Goal: Navigation & Orientation: Find specific page/section

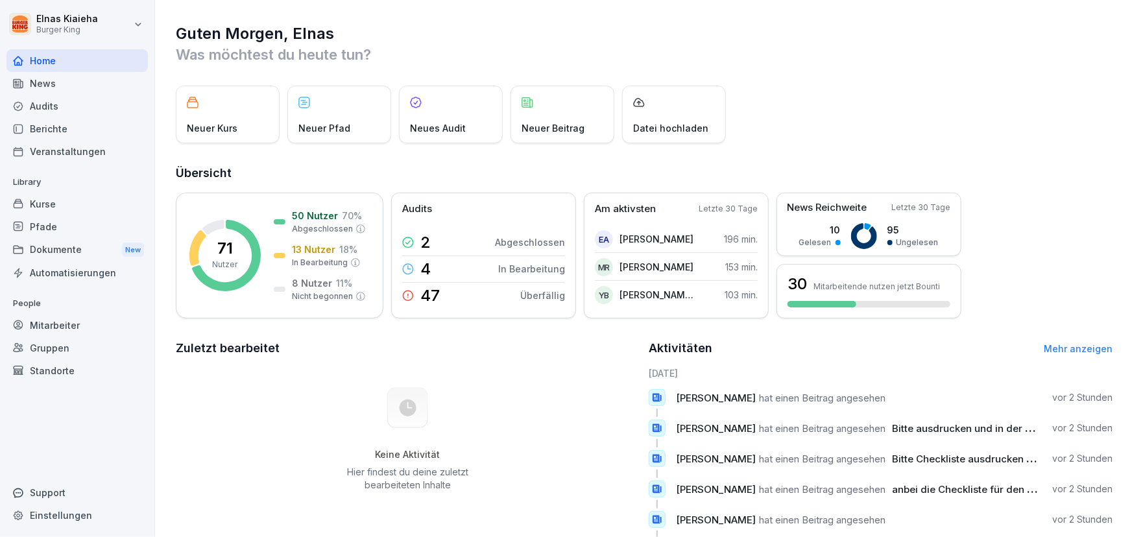
click at [67, 80] on div "News" at bounding box center [76, 83] width 141 height 23
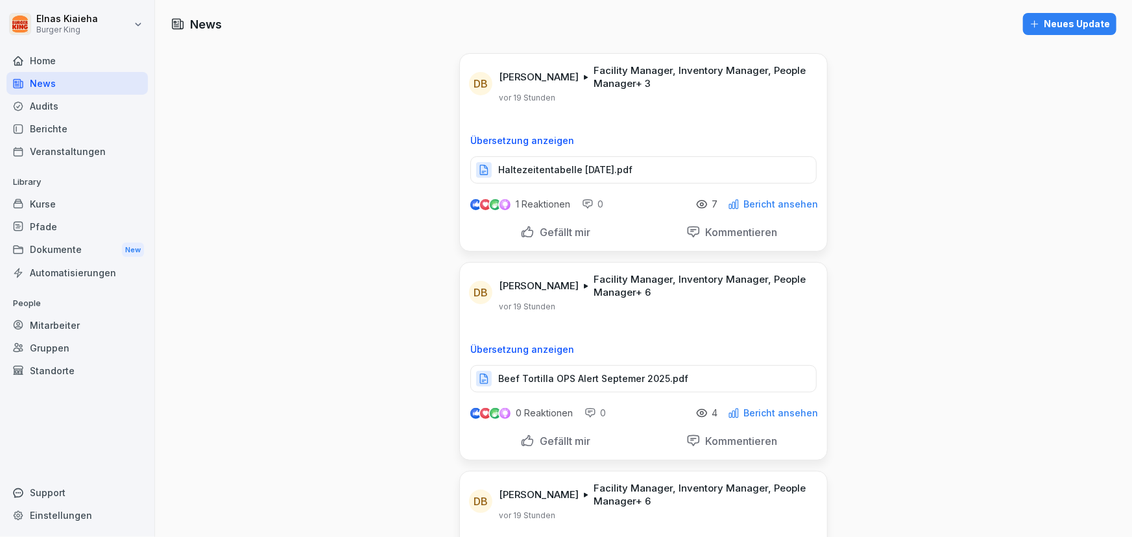
click at [58, 123] on div "Berichte" at bounding box center [76, 128] width 141 height 23
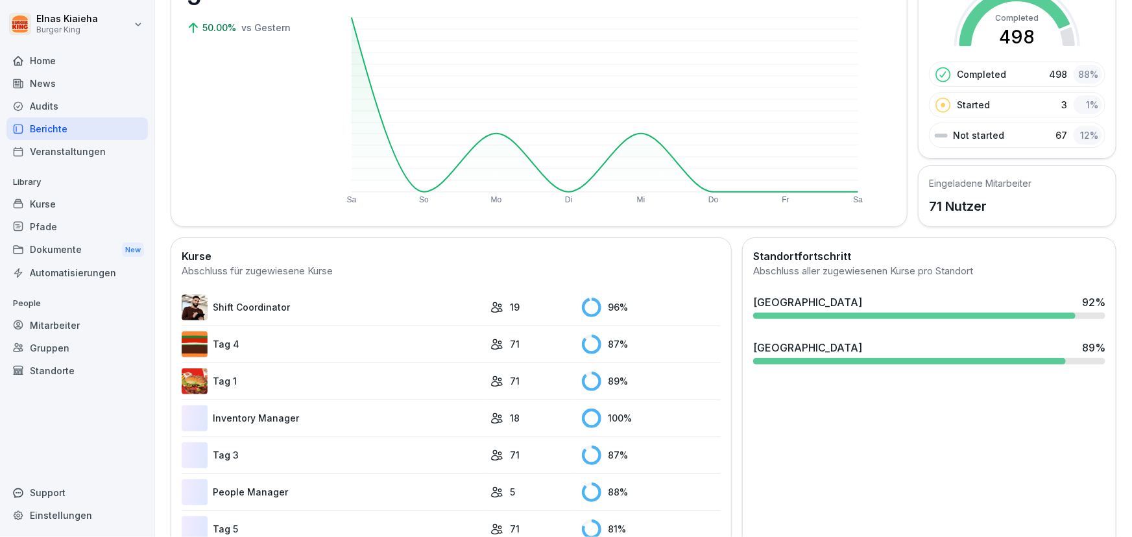
scroll to position [176, 0]
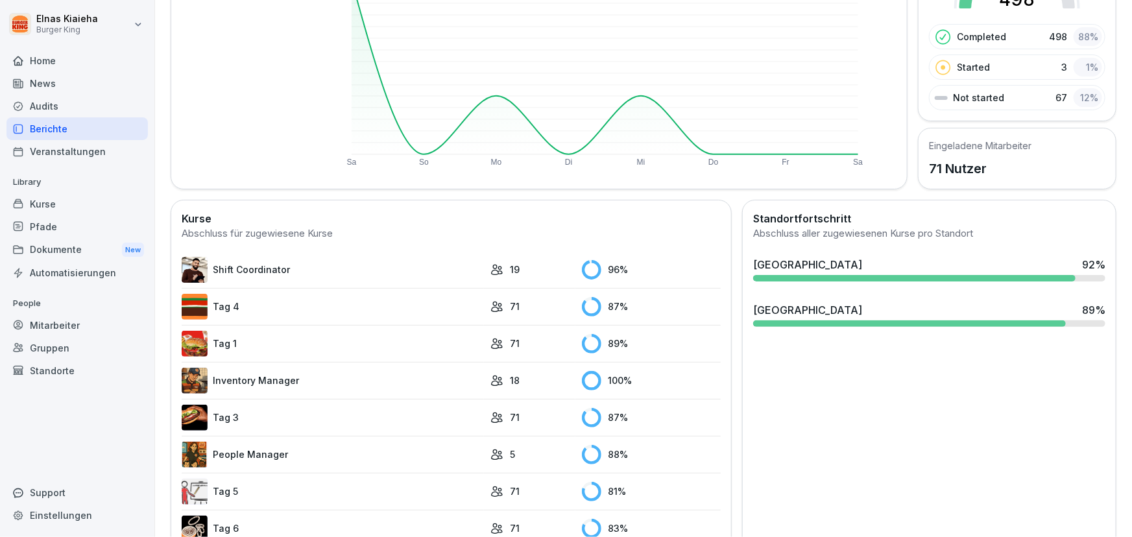
click at [246, 452] on link "People Manager" at bounding box center [333, 455] width 302 height 26
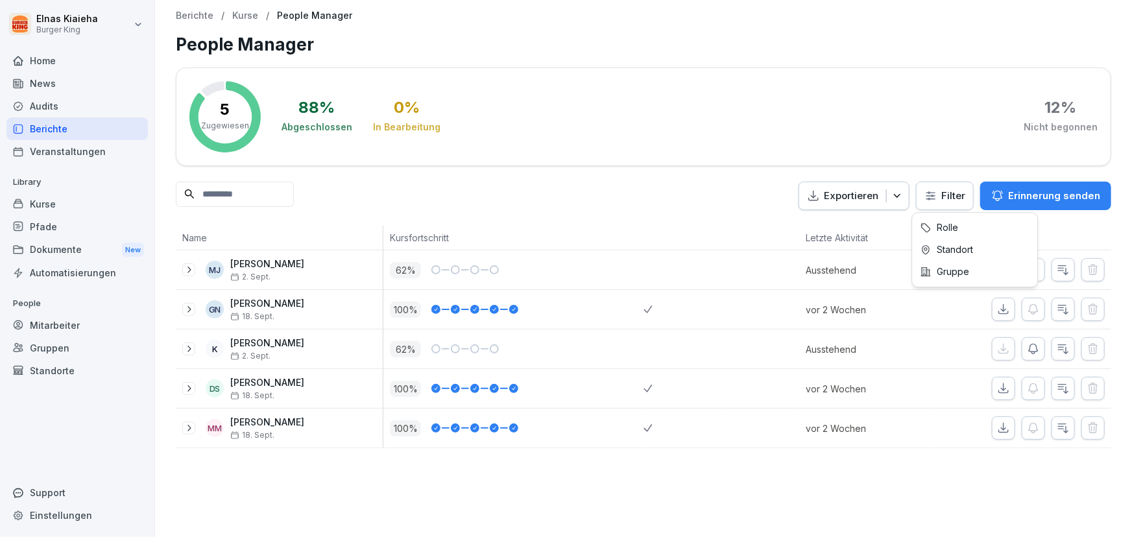
click at [936, 196] on html "Elnas Kiaieha Burger King Home News Audits Berichte Veranstaltungen Library Kur…" at bounding box center [566, 268] width 1132 height 537
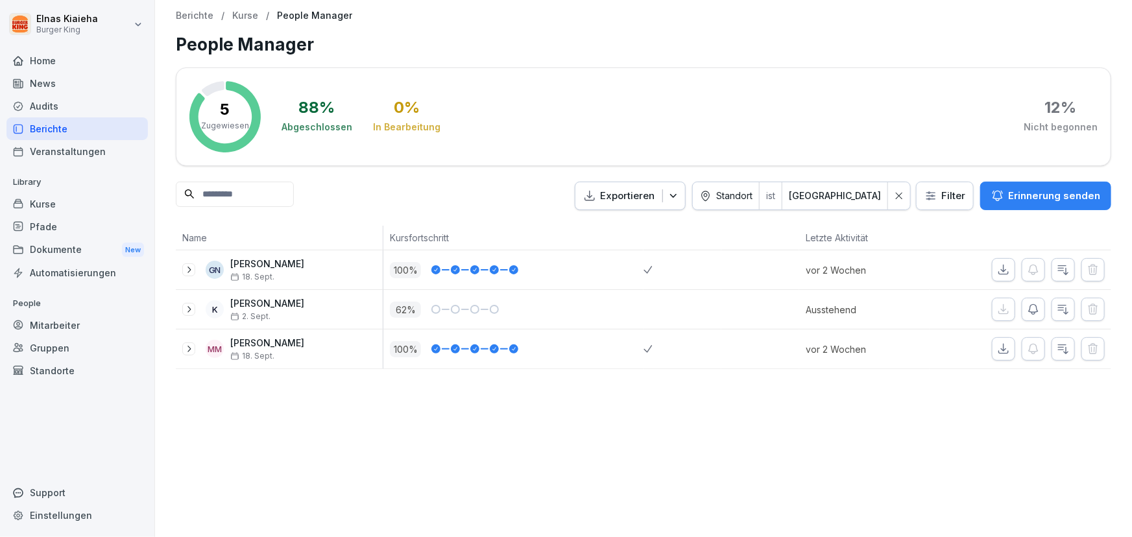
click at [79, 134] on div "Berichte" at bounding box center [76, 128] width 141 height 23
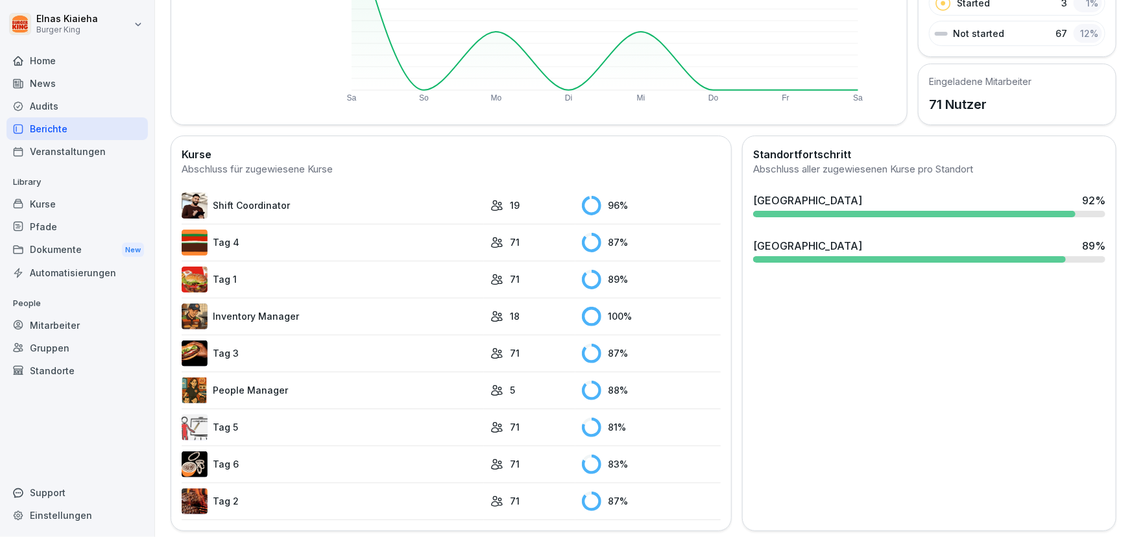
scroll to position [252, 0]
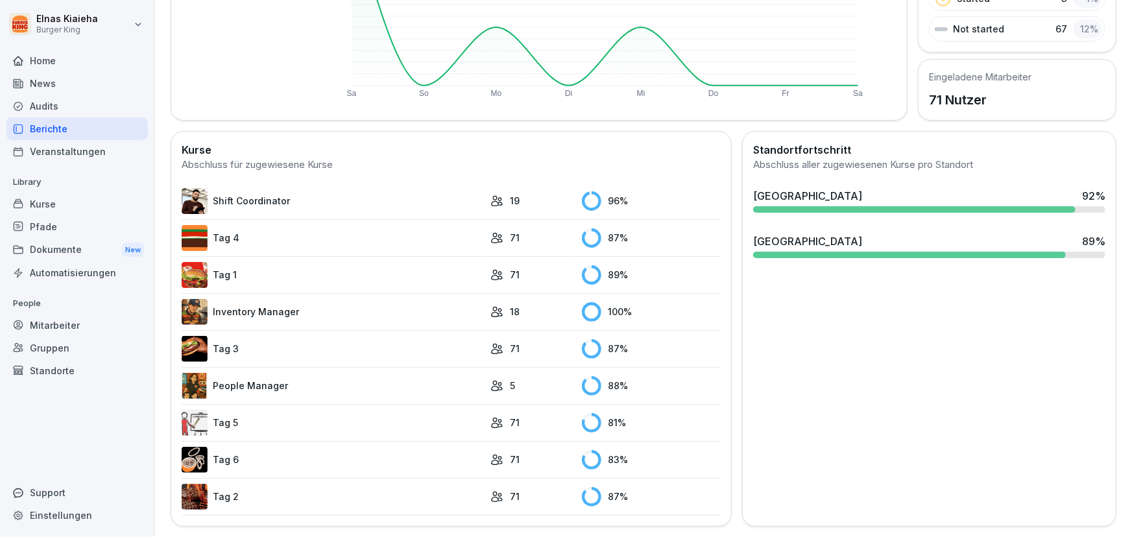
click at [242, 410] on link "Tag 5" at bounding box center [333, 423] width 302 height 26
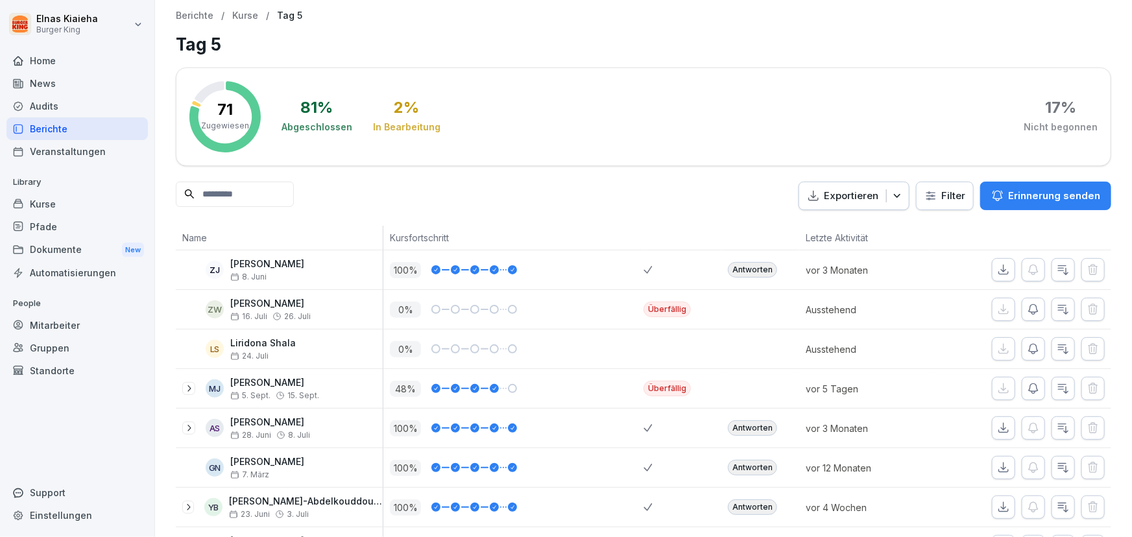
click at [921, 193] on html "Elnas Kiaieha Burger King Home News Audits Berichte Veranstaltungen Library Kur…" at bounding box center [566, 268] width 1132 height 537
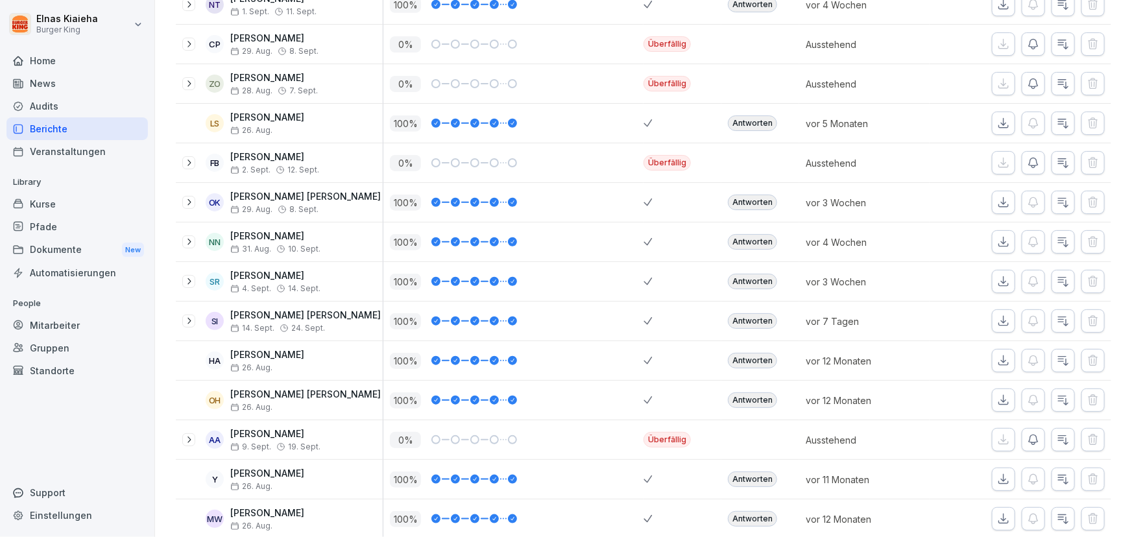
scroll to position [531, 0]
